Goal: Navigation & Orientation: Find specific page/section

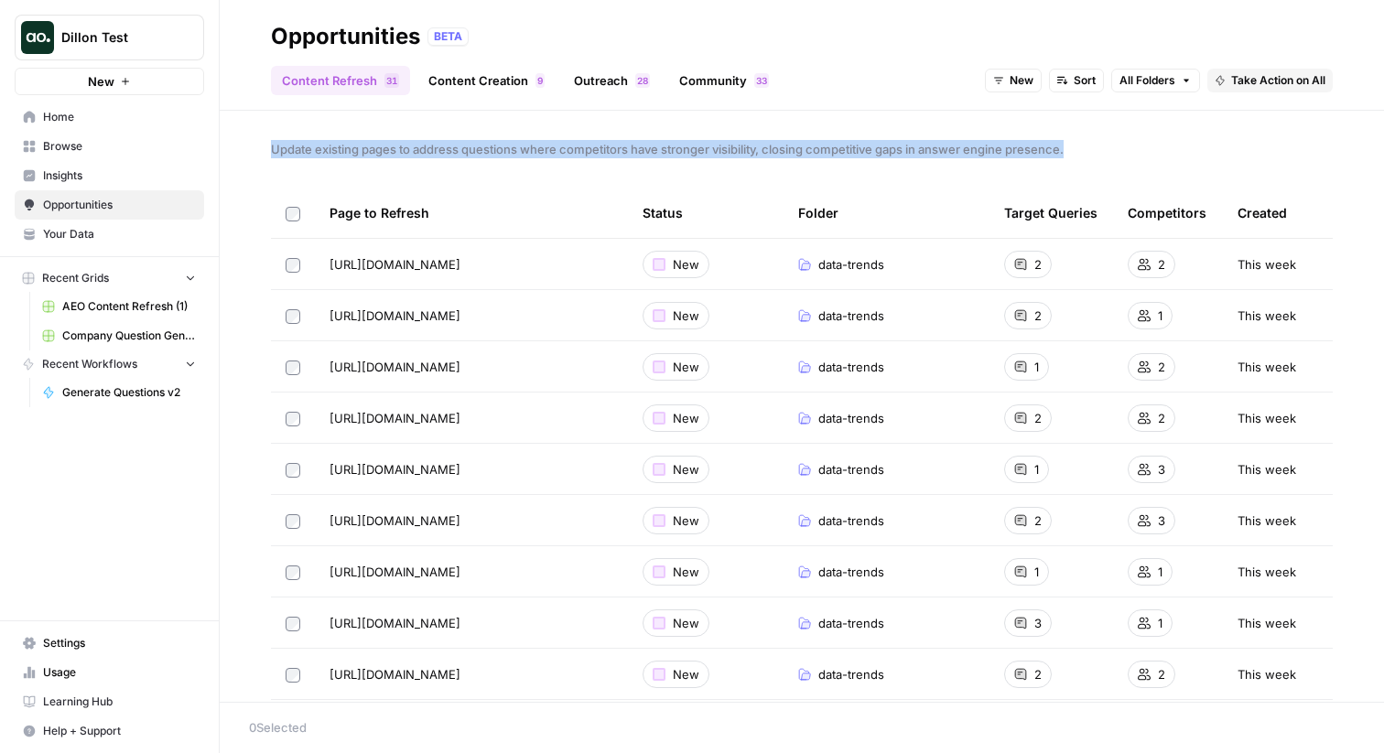
click at [622, 126] on div "Update existing pages to address questions where competitors have stronger visi…" at bounding box center [802, 406] width 1164 height 591
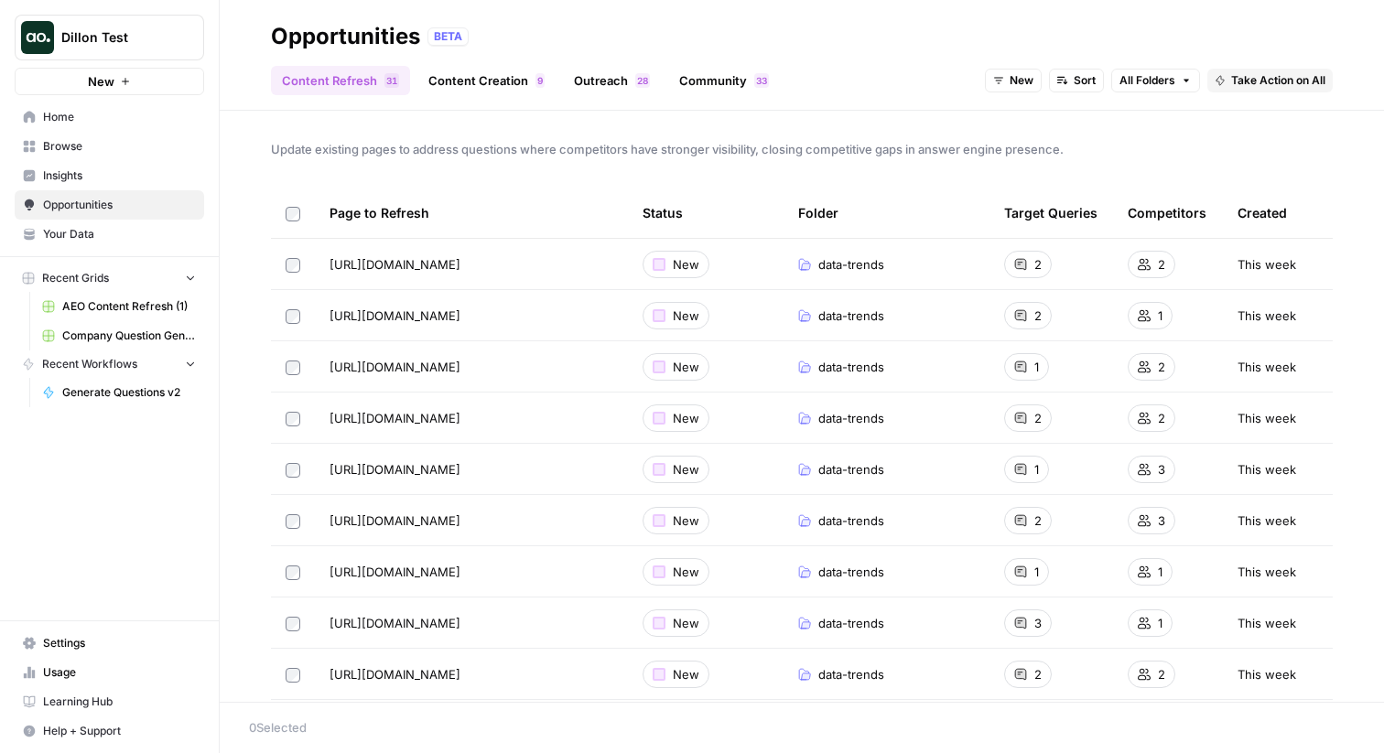
click at [455, 61] on div "Content Refresh 1 3 Content Creation 9 Outreach 8 2 Community 3 3 New Sort All …" at bounding box center [802, 73] width 1062 height 44
click at [454, 84] on link "Content Creation 9" at bounding box center [486, 80] width 138 height 29
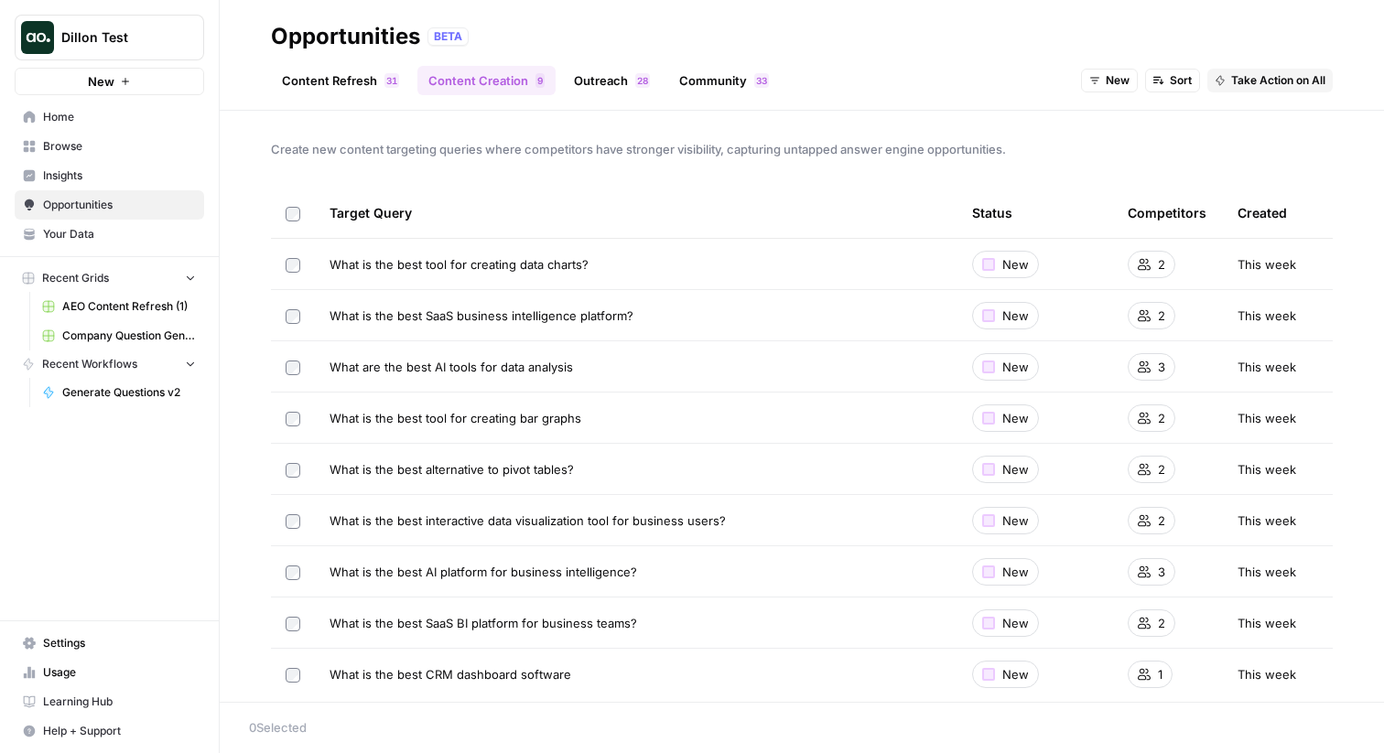
click at [890, 269] on div "What is the best tool for creating data charts?" at bounding box center [636, 264] width 613 height 18
click at [506, 266] on span "What is the best tool for creating data charts?" at bounding box center [459, 264] width 259 height 18
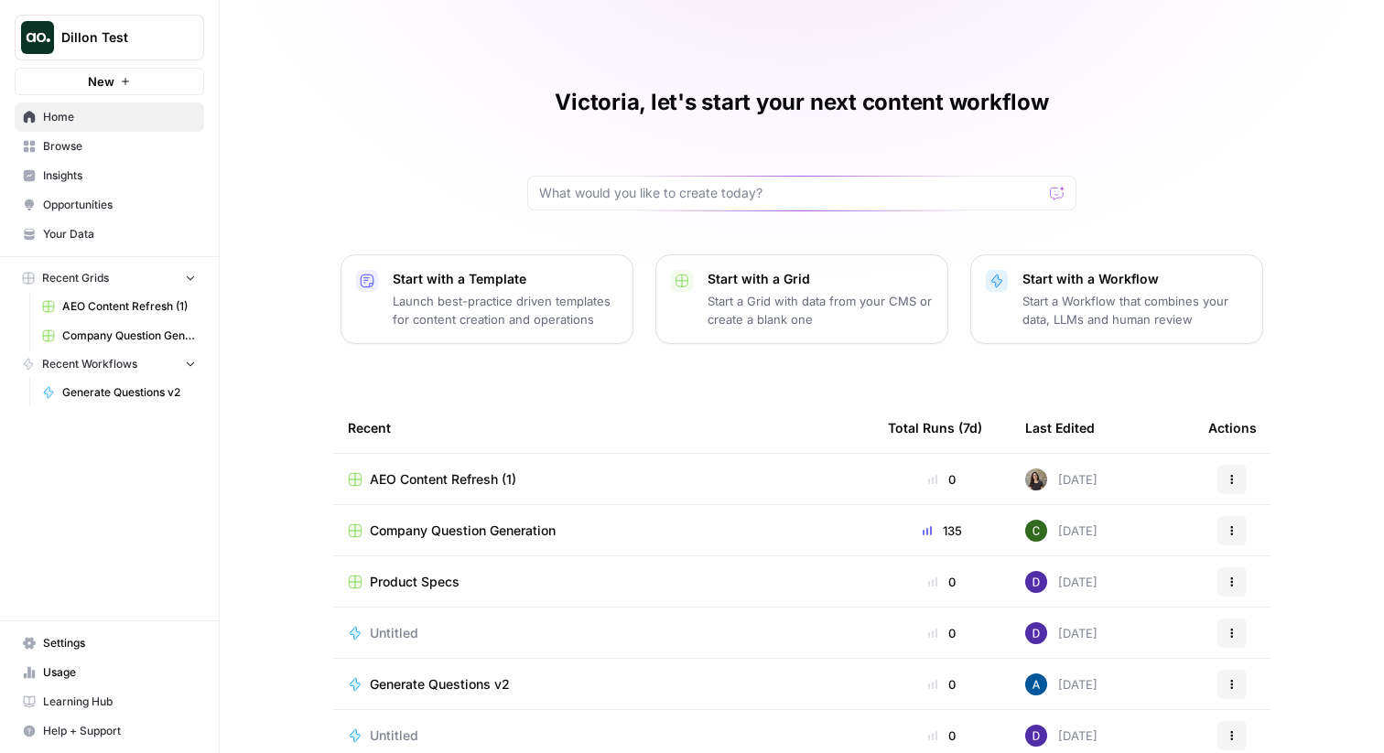
click at [104, 141] on span "Browse" at bounding box center [119, 146] width 153 height 16
click at [103, 151] on span "Browse" at bounding box center [119, 146] width 153 height 16
click at [123, 164] on link "Insights" at bounding box center [109, 175] width 189 height 29
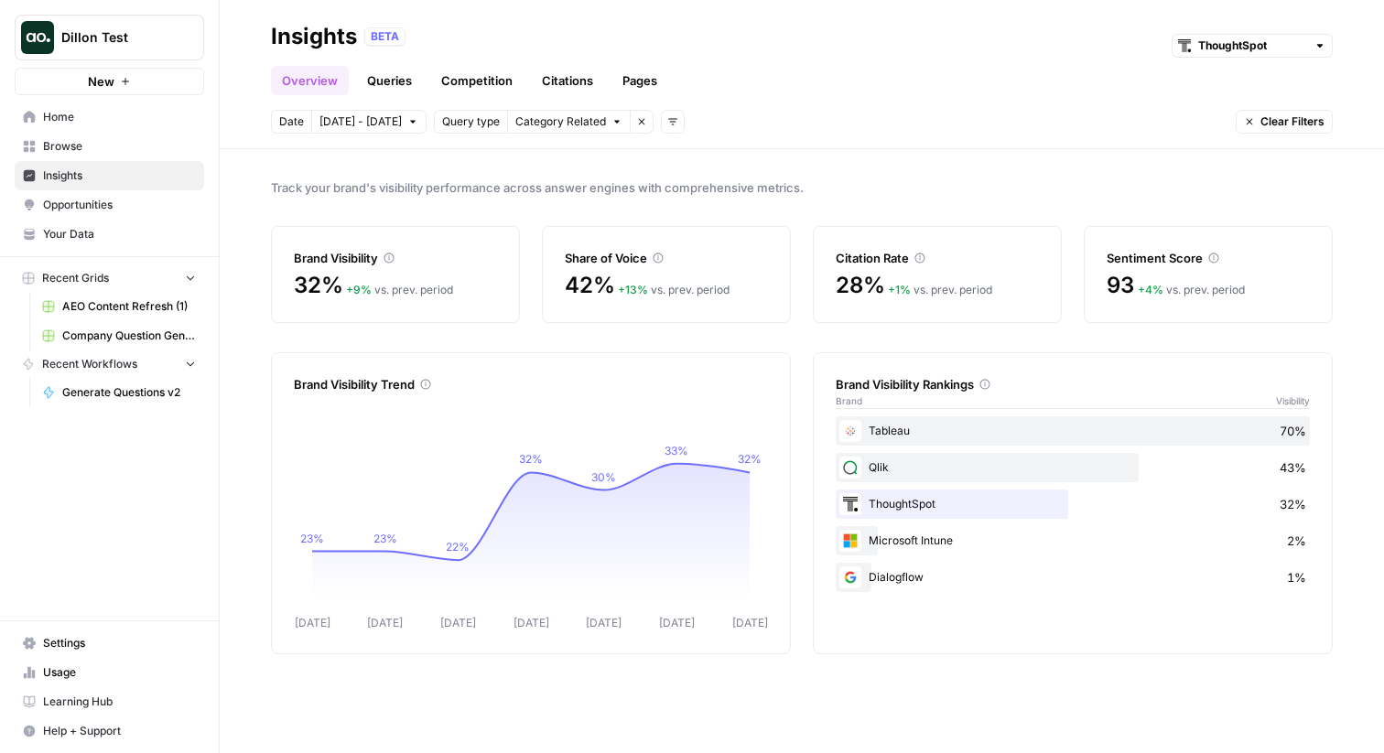
click at [768, 109] on header "Insights BETA ThoughtSpot Overview Queries Competition Citations Pages Date Oct…" at bounding box center [802, 74] width 1164 height 149
click at [91, 141] on span "Browse" at bounding box center [119, 146] width 153 height 16
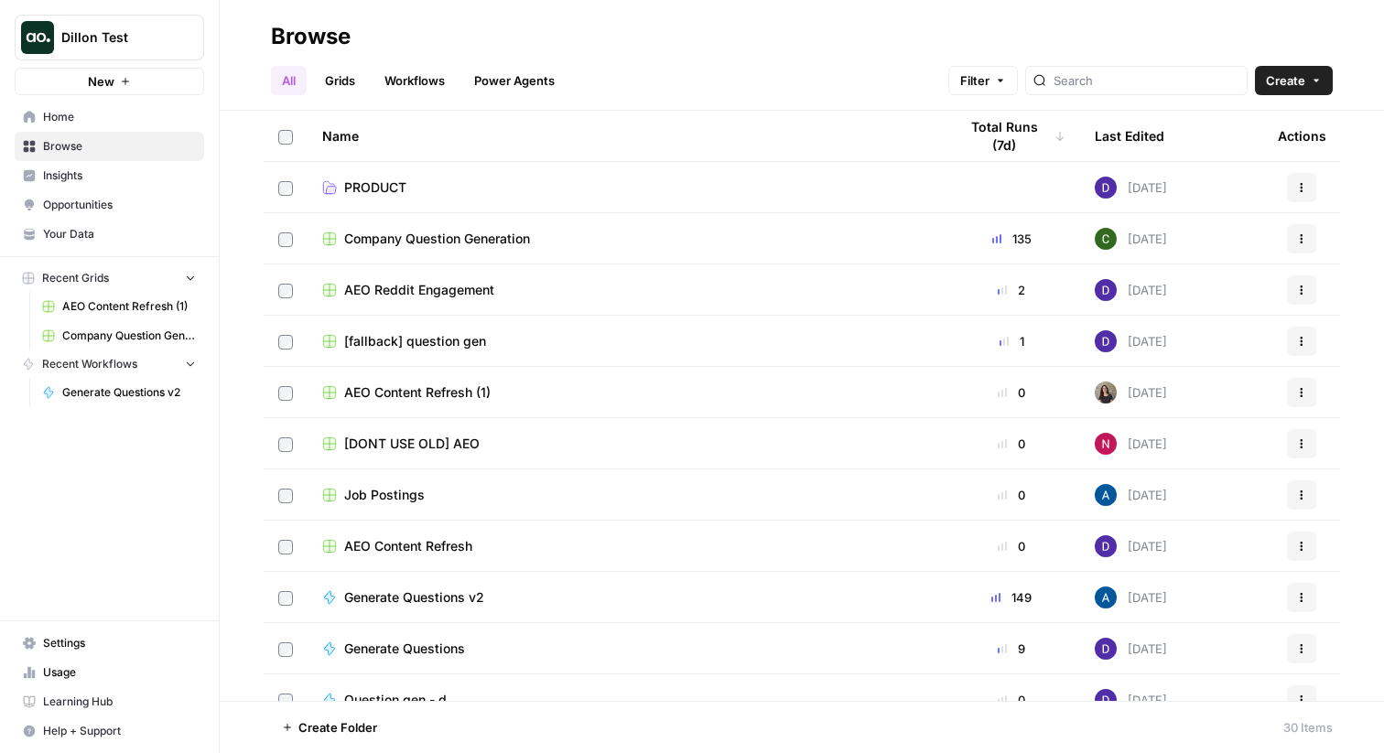
click at [87, 204] on span "Opportunities" at bounding box center [119, 205] width 153 height 16
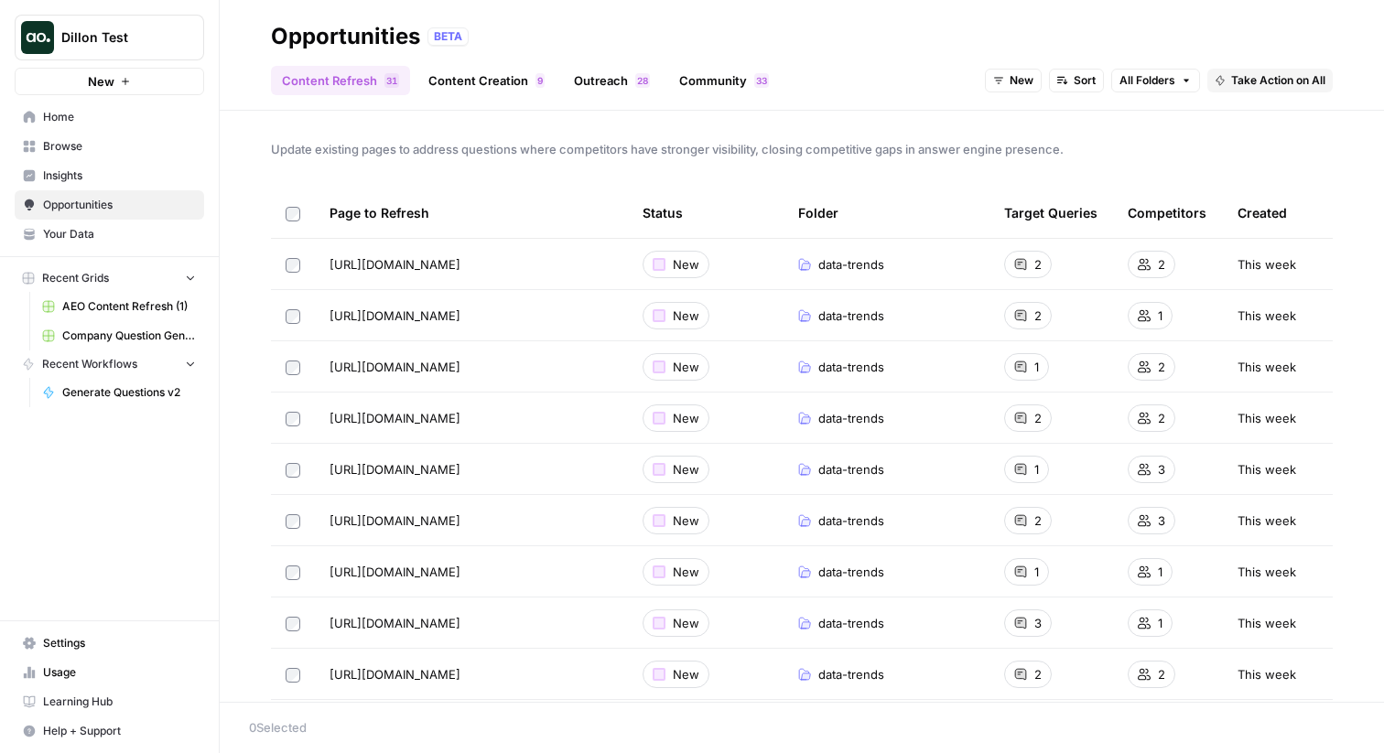
click at [576, 157] on span "Update existing pages to address questions where competitors have stronger visi…" at bounding box center [802, 149] width 1062 height 18
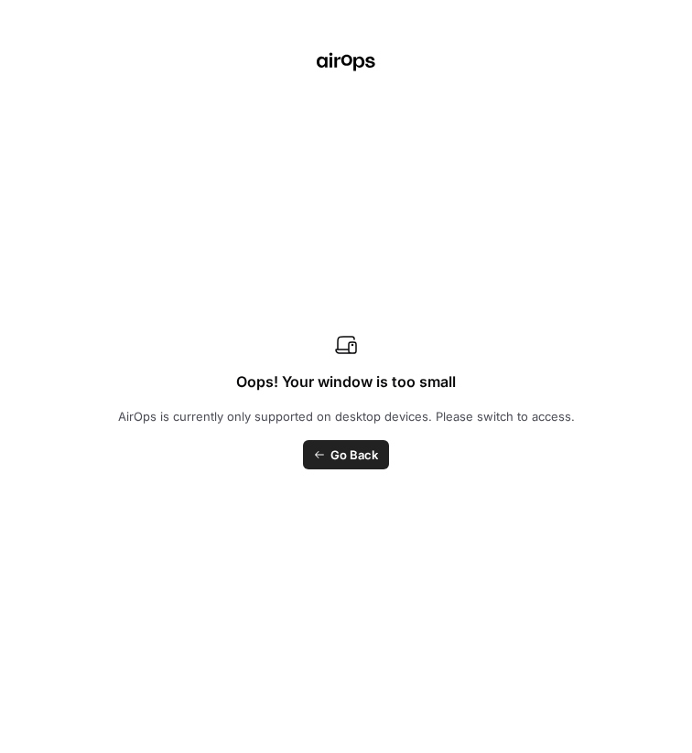
click at [400, 180] on div "Oops! Your window is too small AirOps is currently only supported on desktop de…" at bounding box center [346, 376] width 692 height 753
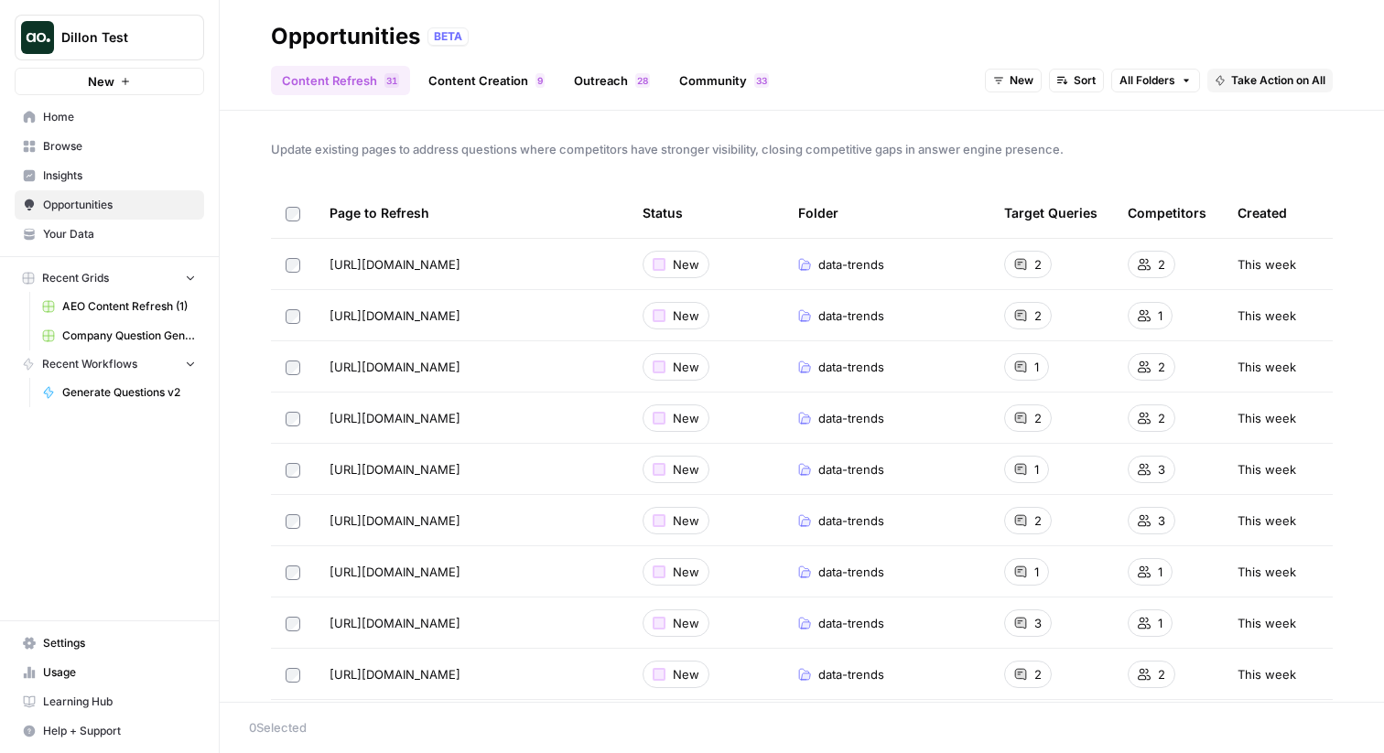
click at [485, 152] on span "Update existing pages to address questions where competitors have stronger visi…" at bounding box center [802, 149] width 1062 height 18
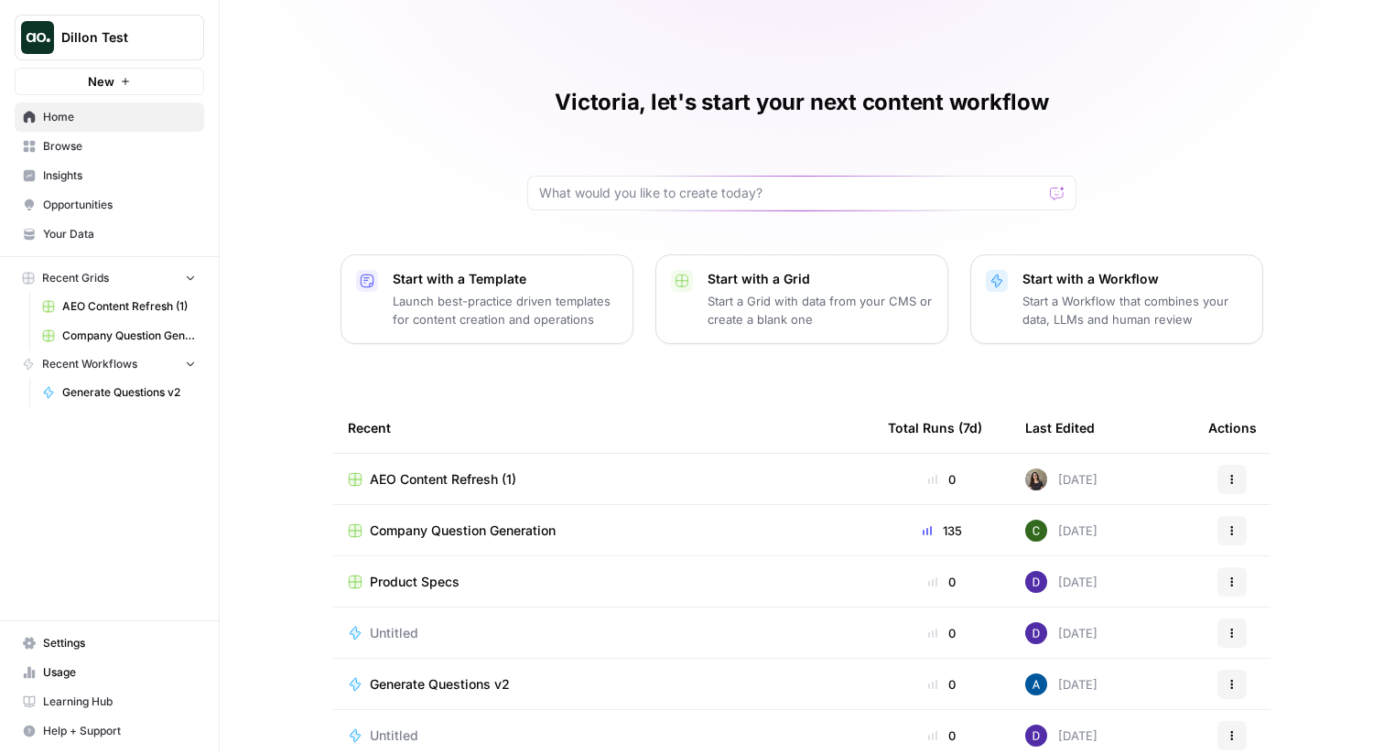
click at [95, 179] on span "Insights" at bounding box center [119, 176] width 153 height 16
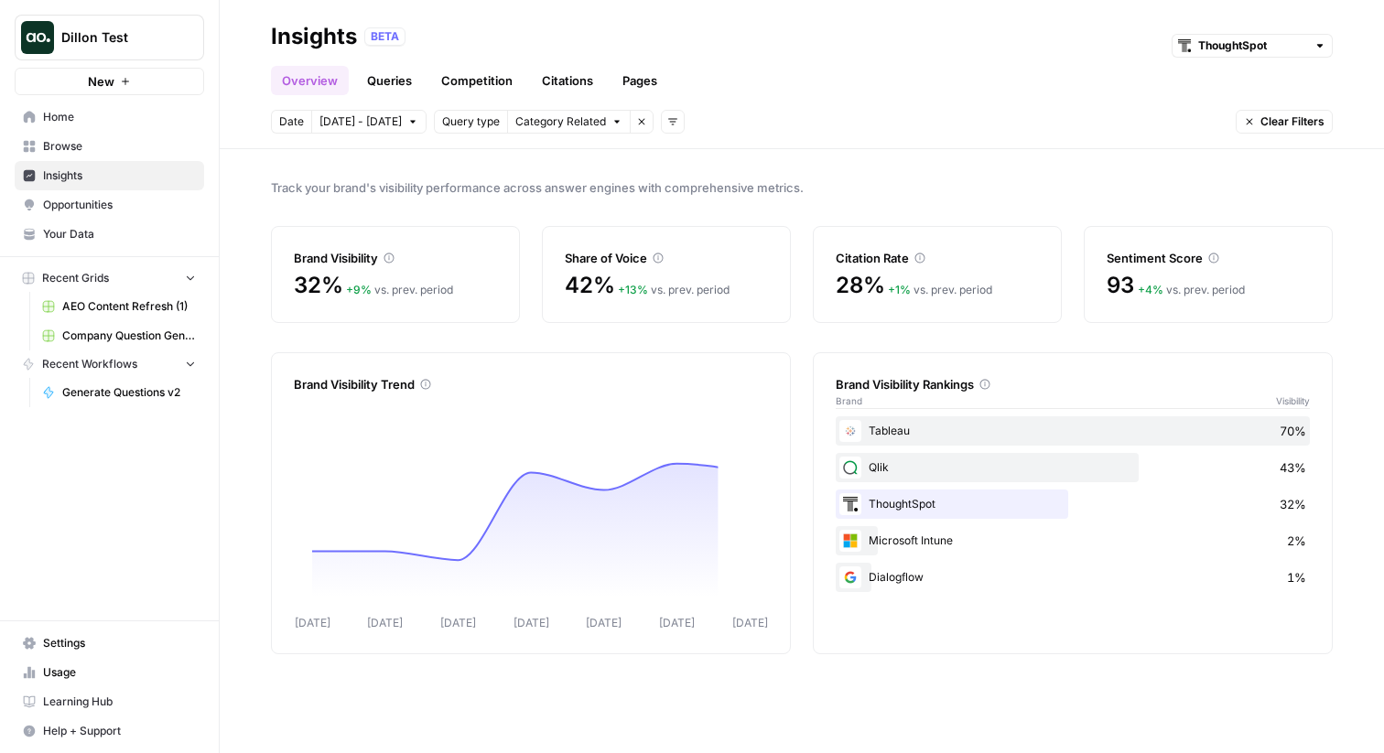
click at [108, 207] on span "Opportunities" at bounding box center [119, 205] width 153 height 16
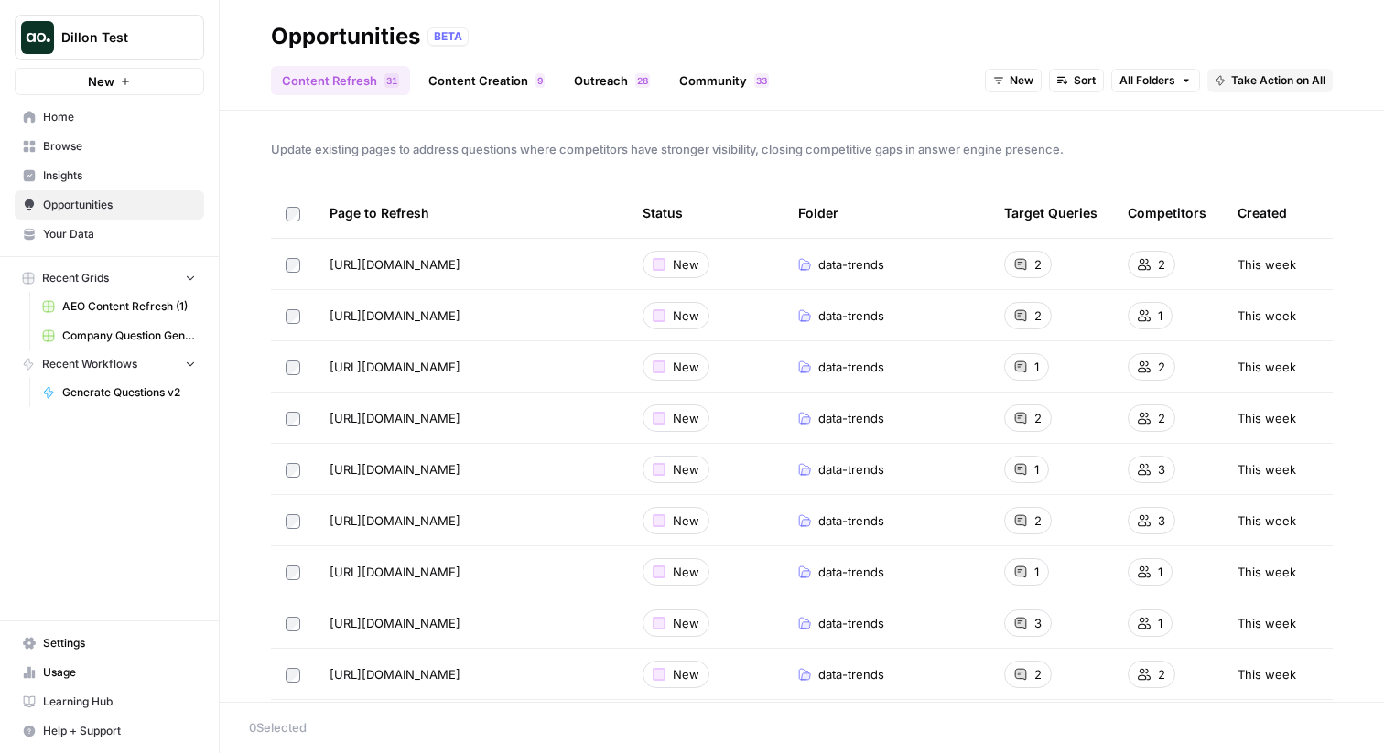
click at [486, 74] on link "Content Creation 9" at bounding box center [486, 80] width 138 height 29
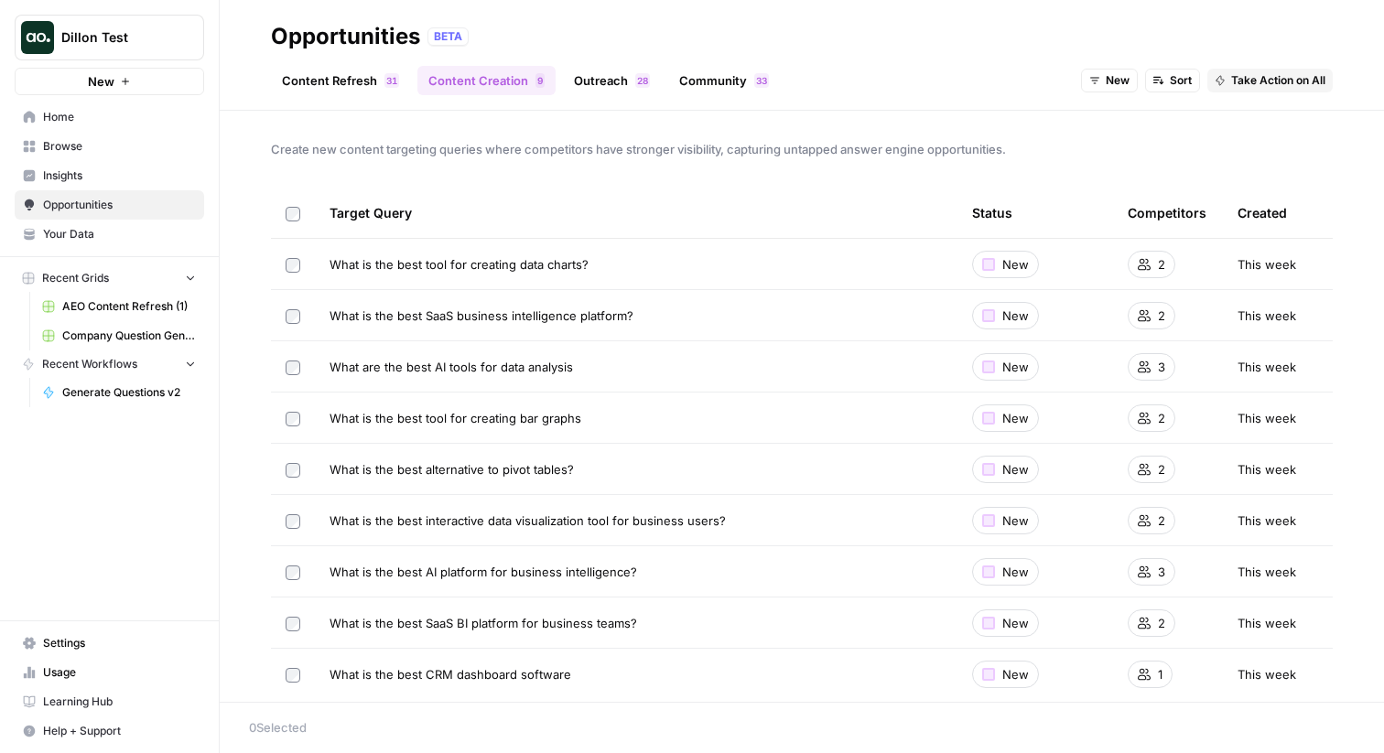
click at [620, 81] on link "Outreach 8 2" at bounding box center [612, 80] width 98 height 29
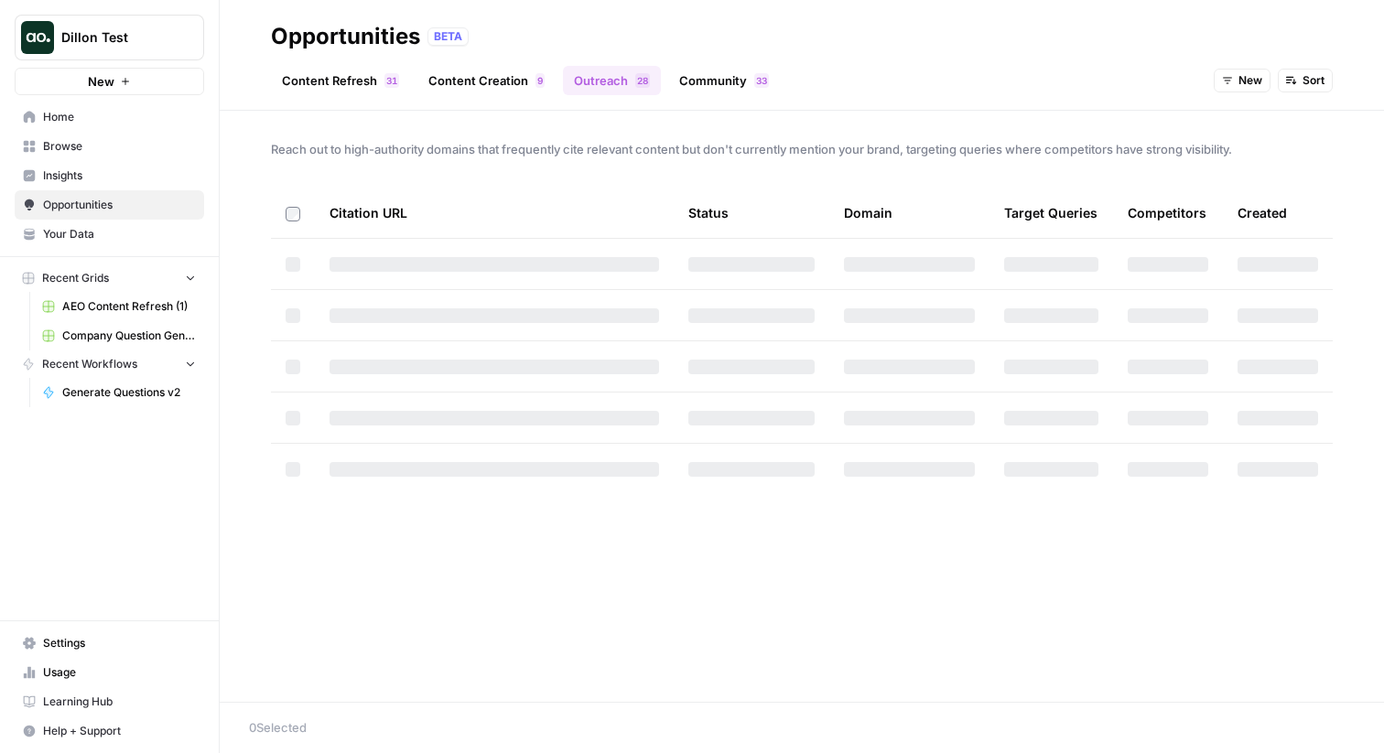
click at [725, 82] on link "Community 3 3" at bounding box center [724, 80] width 112 height 29
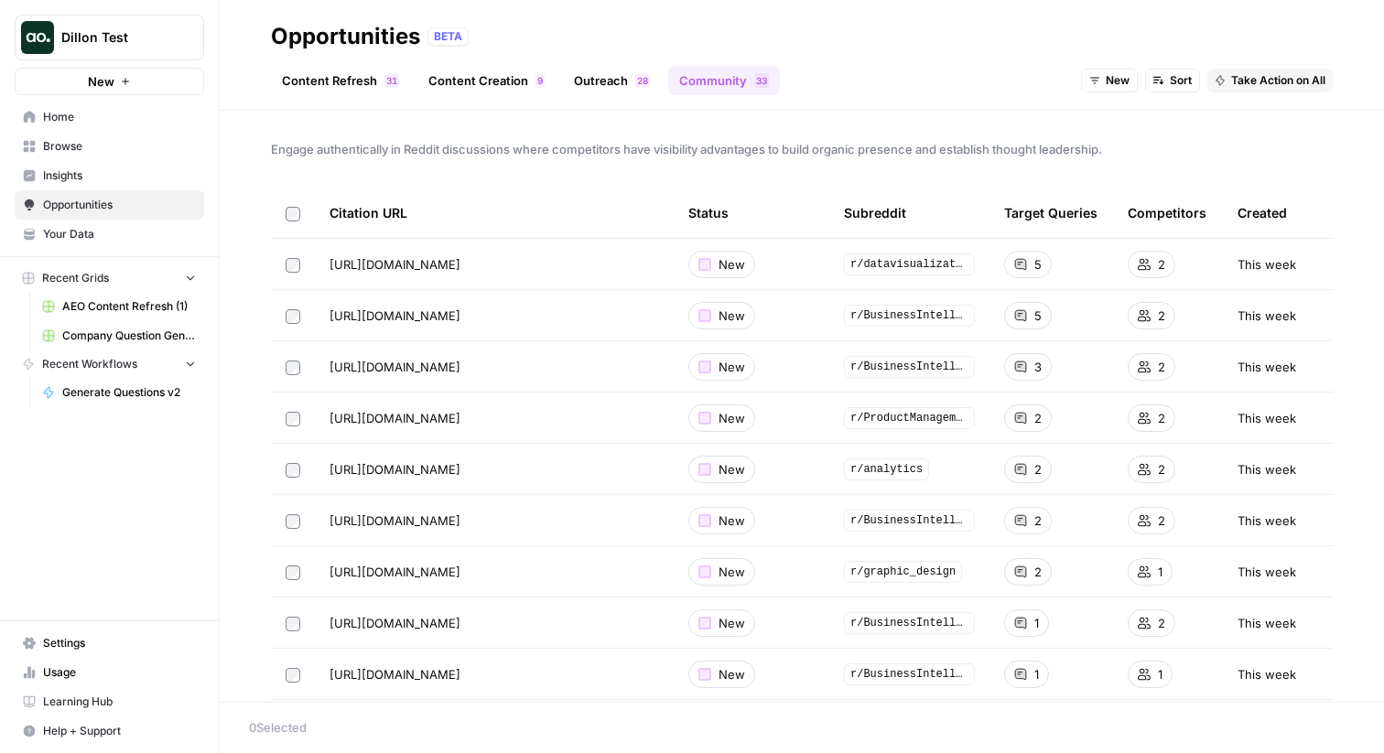
click at [351, 92] on link "Content Refresh 1 3" at bounding box center [340, 80] width 139 height 29
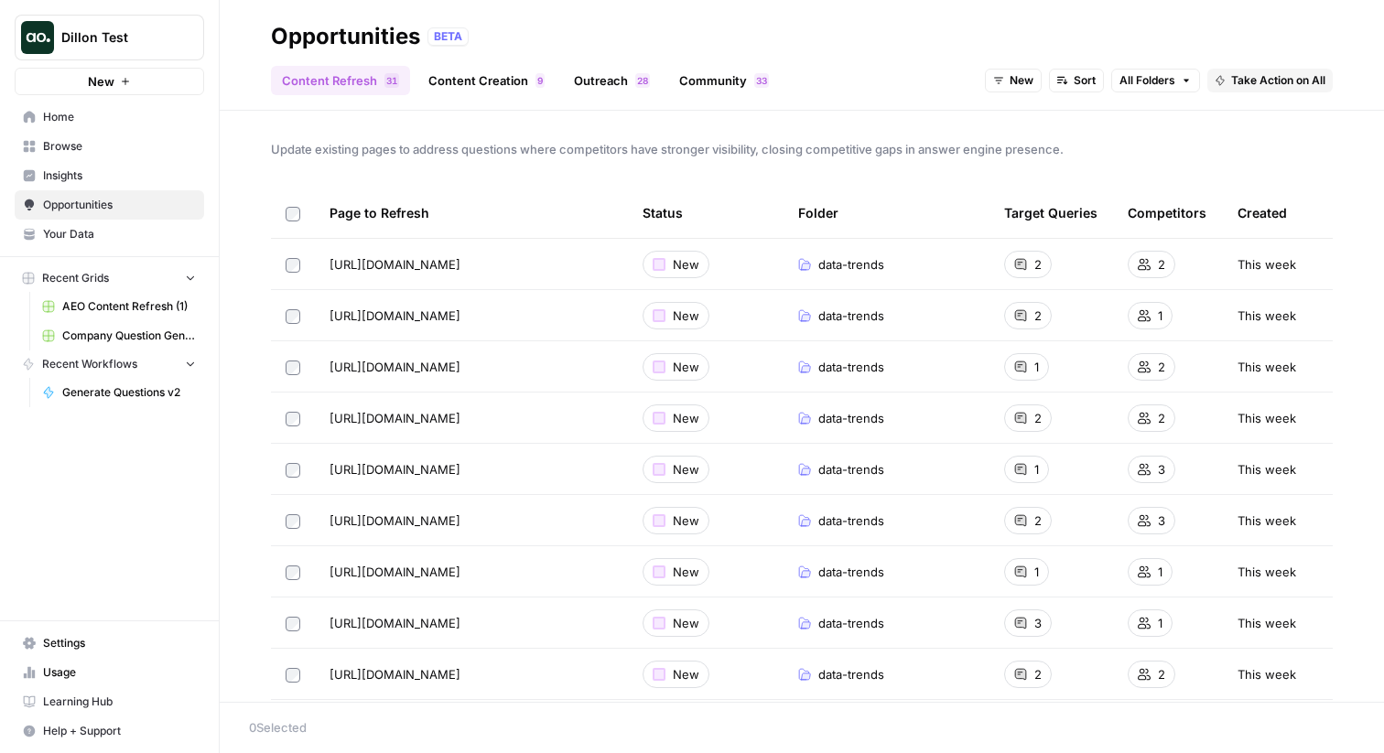
click at [492, 79] on link "Content Creation 9" at bounding box center [486, 80] width 138 height 29
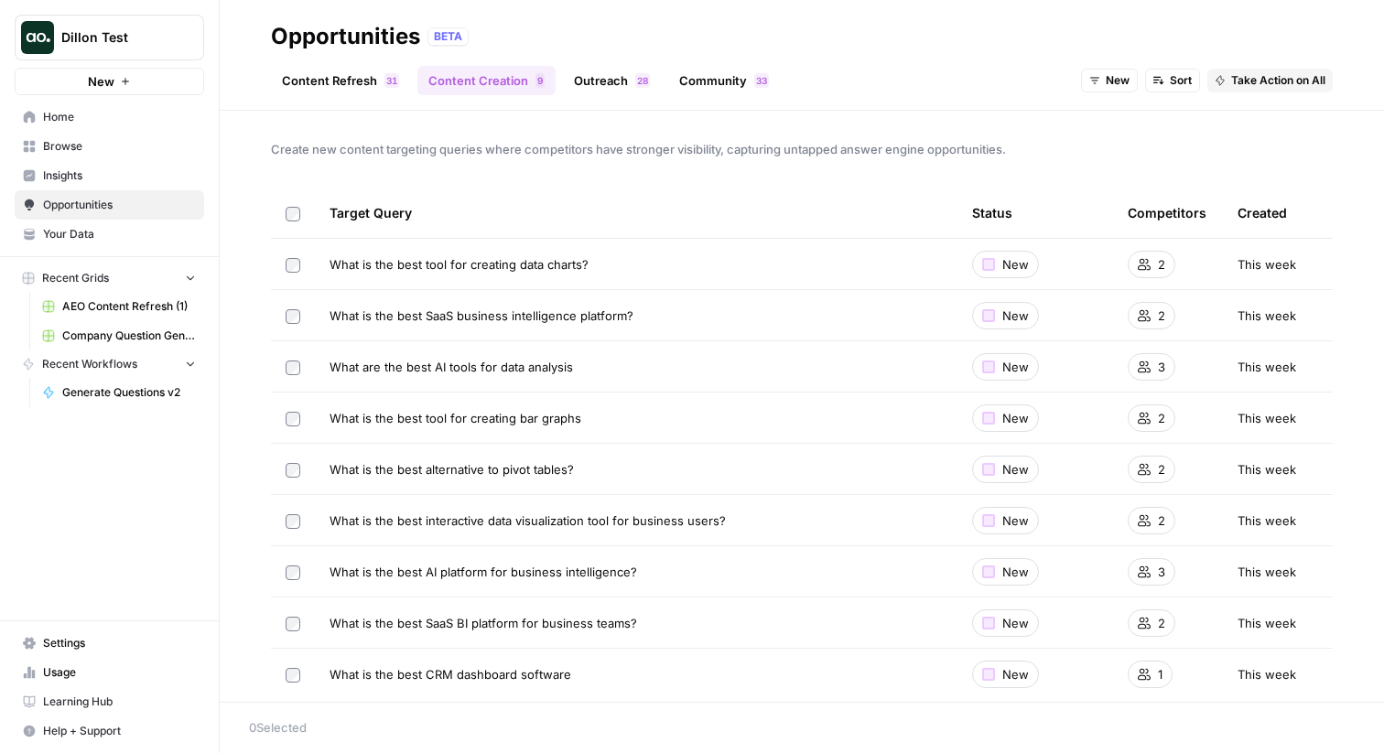
click at [607, 92] on link "Outreach 8 2" at bounding box center [612, 80] width 98 height 29
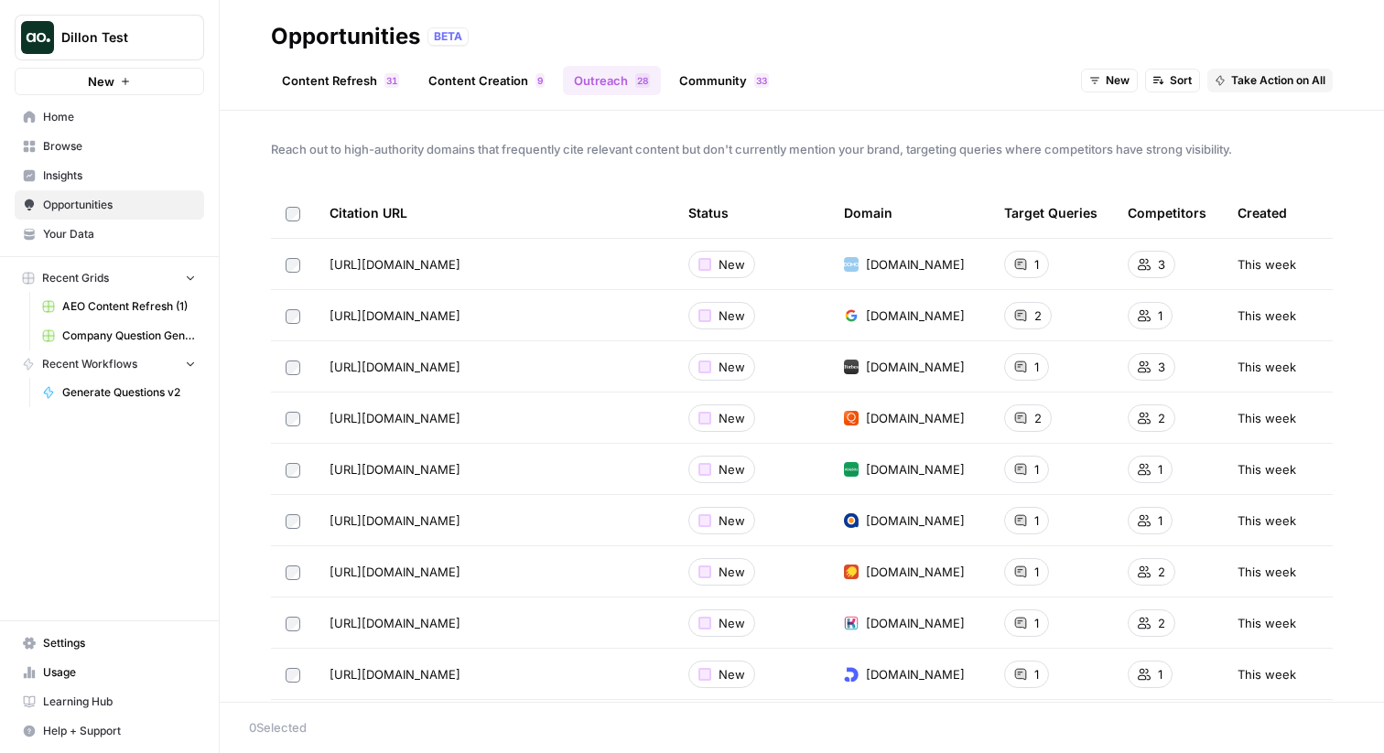
click at [757, 79] on span "3" at bounding box center [758, 80] width 5 height 15
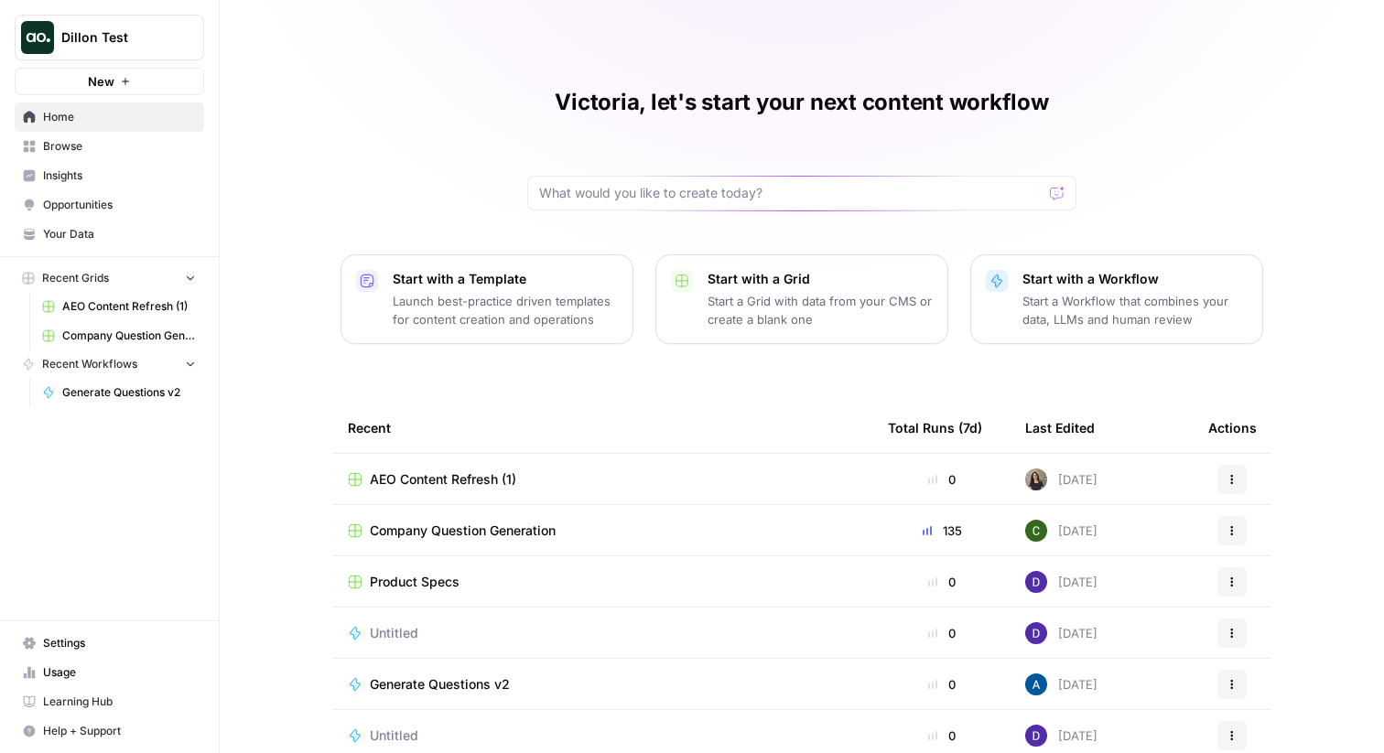
click at [105, 203] on span "Opportunities" at bounding box center [119, 205] width 153 height 16
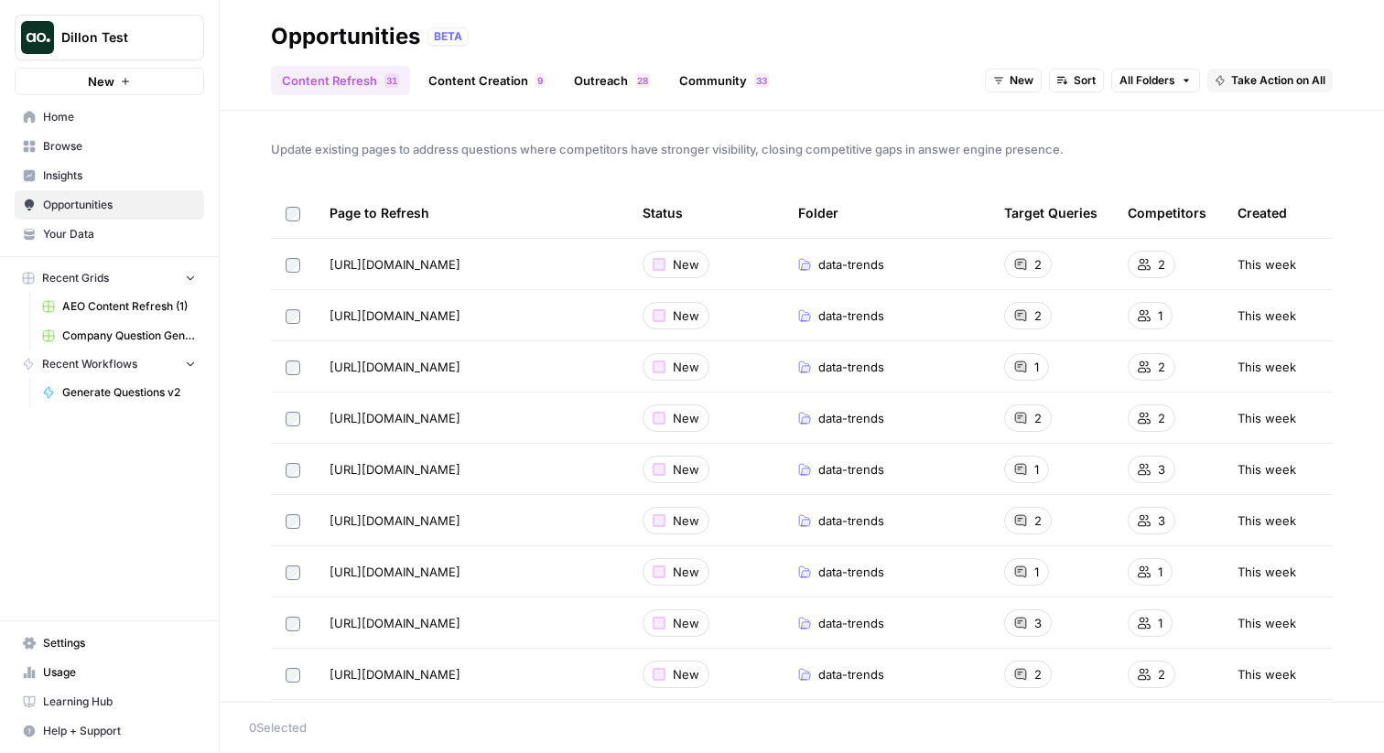
click at [623, 78] on link "Outreach 8 2" at bounding box center [612, 80] width 98 height 29
